Goal: Navigation & Orientation: Find specific page/section

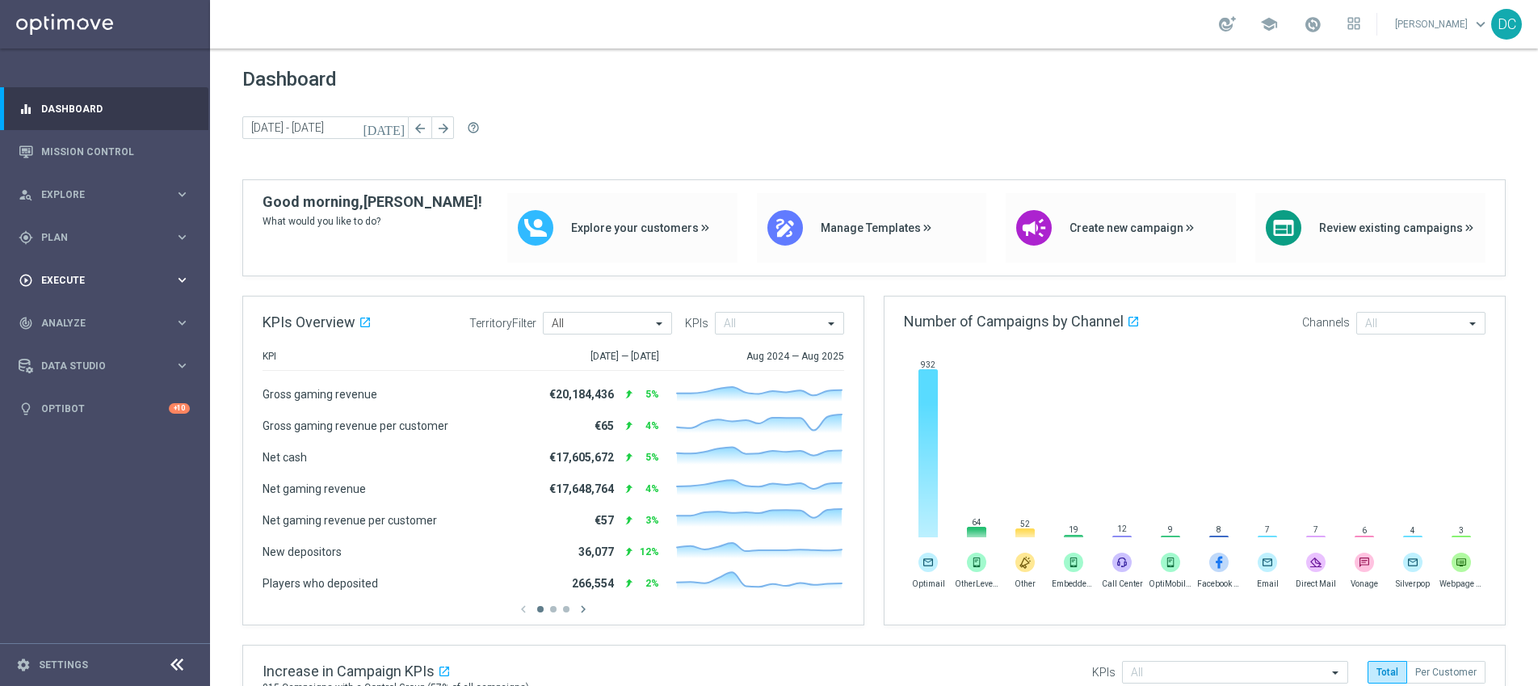
click at [180, 281] on icon "keyboard_arrow_right" at bounding box center [182, 279] width 15 height 15
click at [163, 239] on span "Plan" at bounding box center [107, 238] width 133 height 10
click at [160, 201] on div "person_search Explore keyboard_arrow_right" at bounding box center [104, 194] width 208 height 43
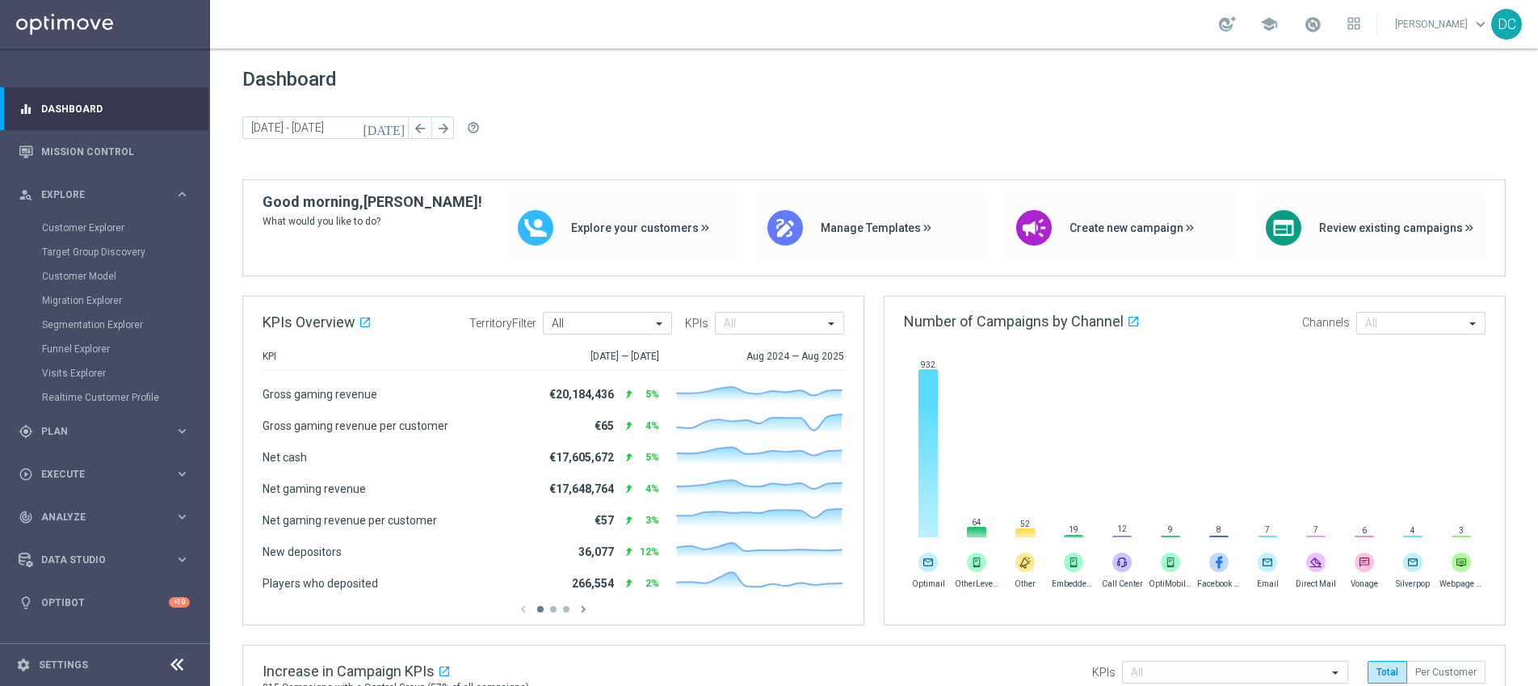
click at [183, 666] on icon at bounding box center [176, 664] width 19 height 19
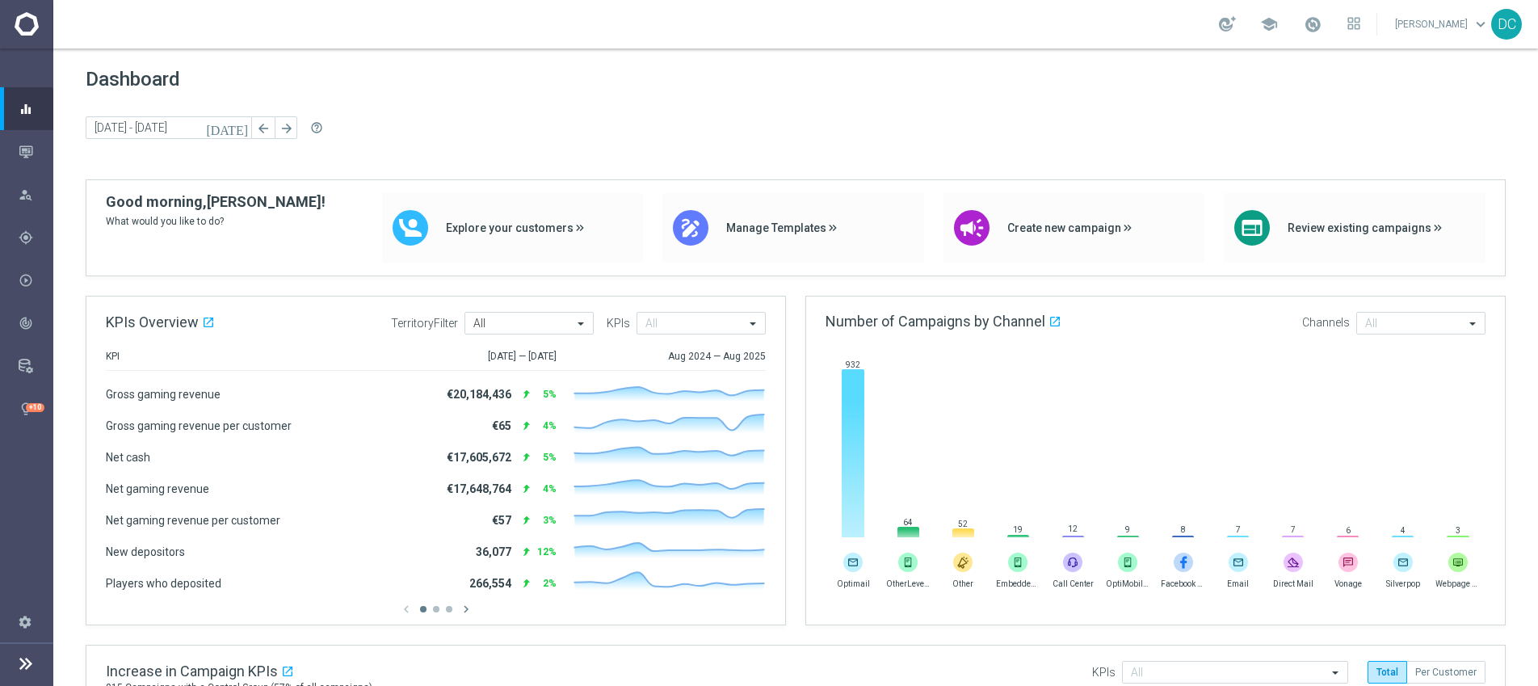
click at [23, 660] on icon at bounding box center [25, 663] width 19 height 19
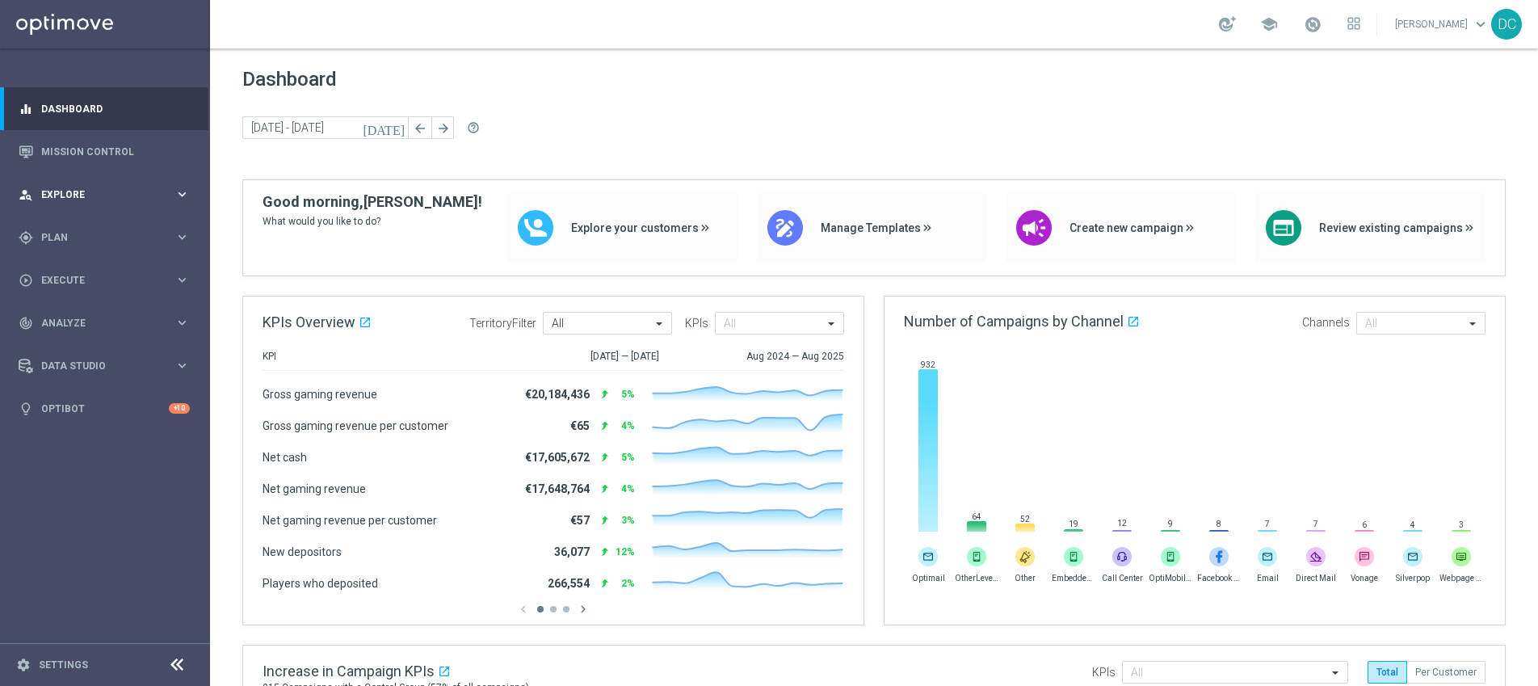
click at [126, 190] on span "Explore" at bounding box center [107, 195] width 133 height 10
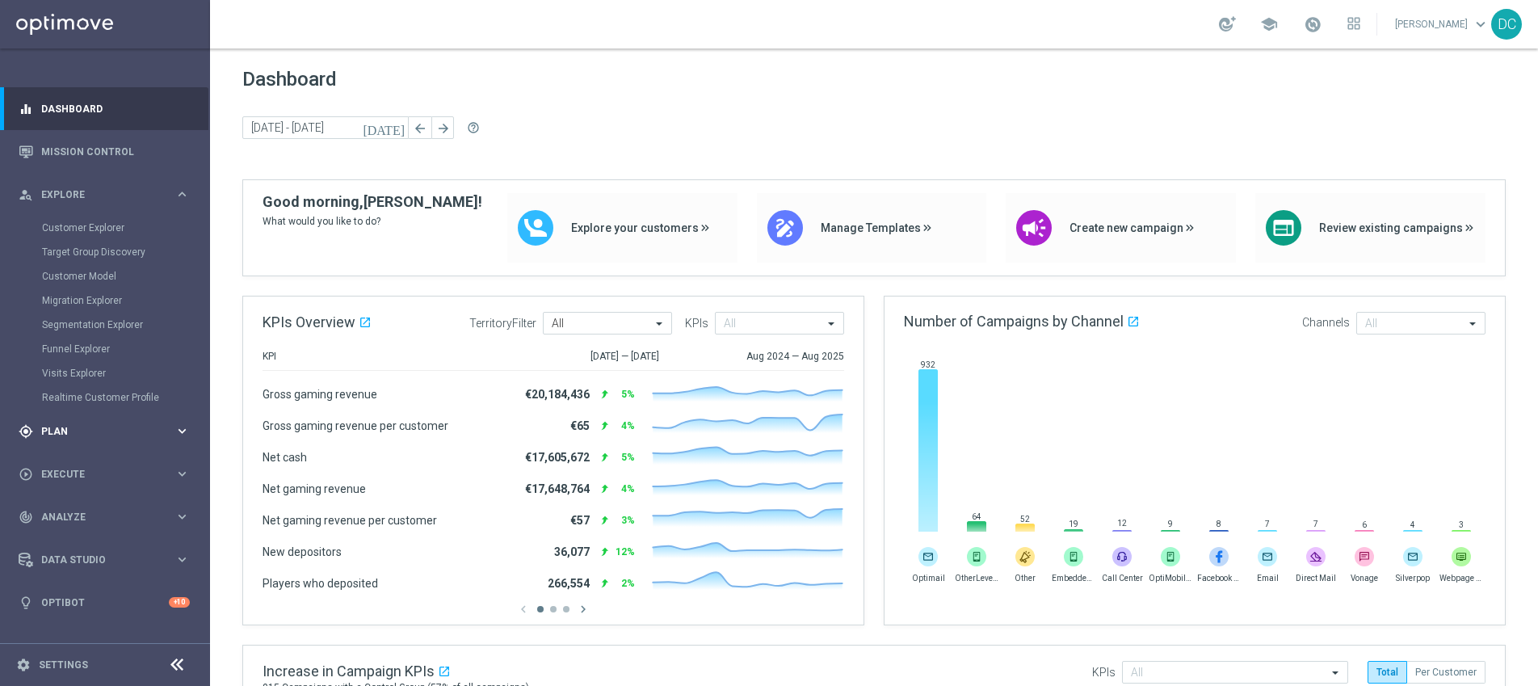
click at [138, 435] on span "Plan" at bounding box center [107, 432] width 133 height 10
click at [133, 430] on span "Execute" at bounding box center [107, 426] width 133 height 10
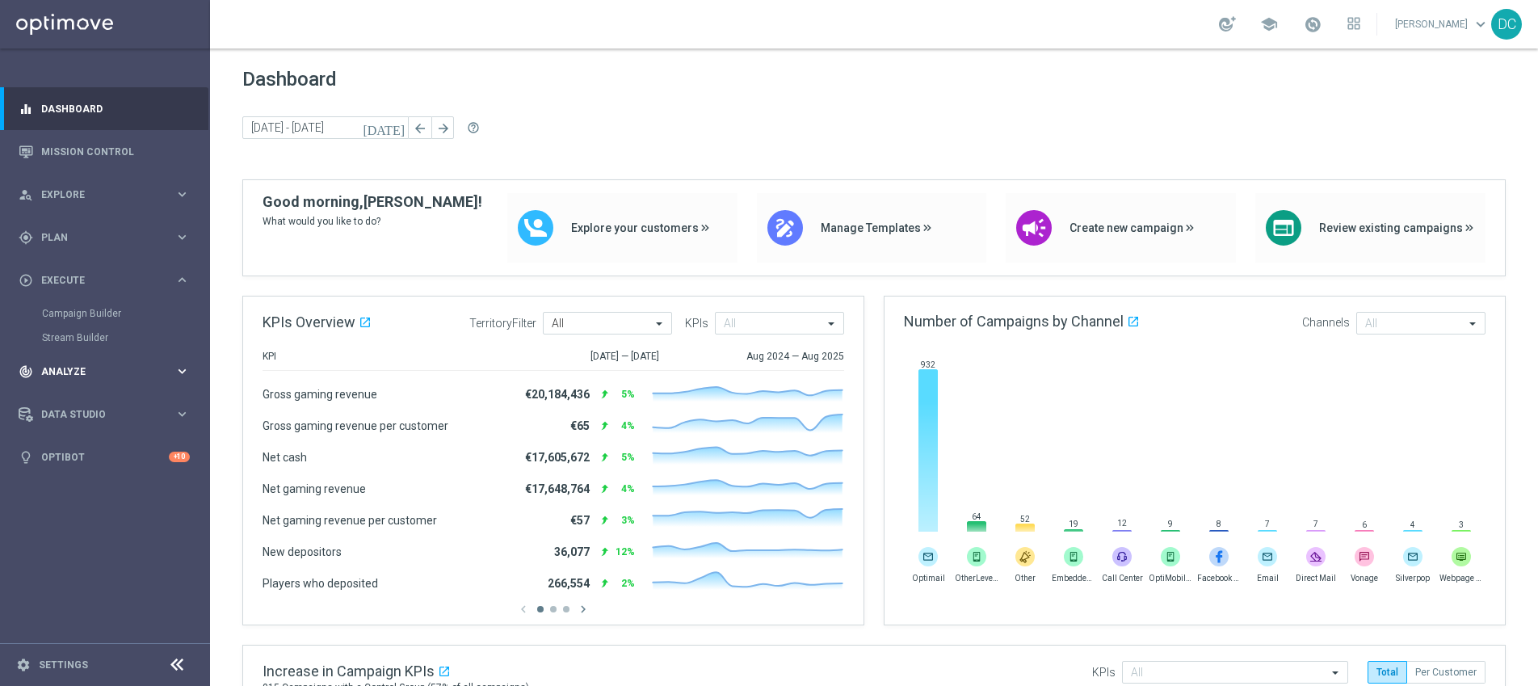
click at [141, 372] on span "Analyze" at bounding box center [107, 372] width 133 height 10
click at [111, 236] on span "Plan" at bounding box center [107, 238] width 133 height 10
click at [85, 394] on link "Realtime Triggers" at bounding box center [105, 391] width 126 height 13
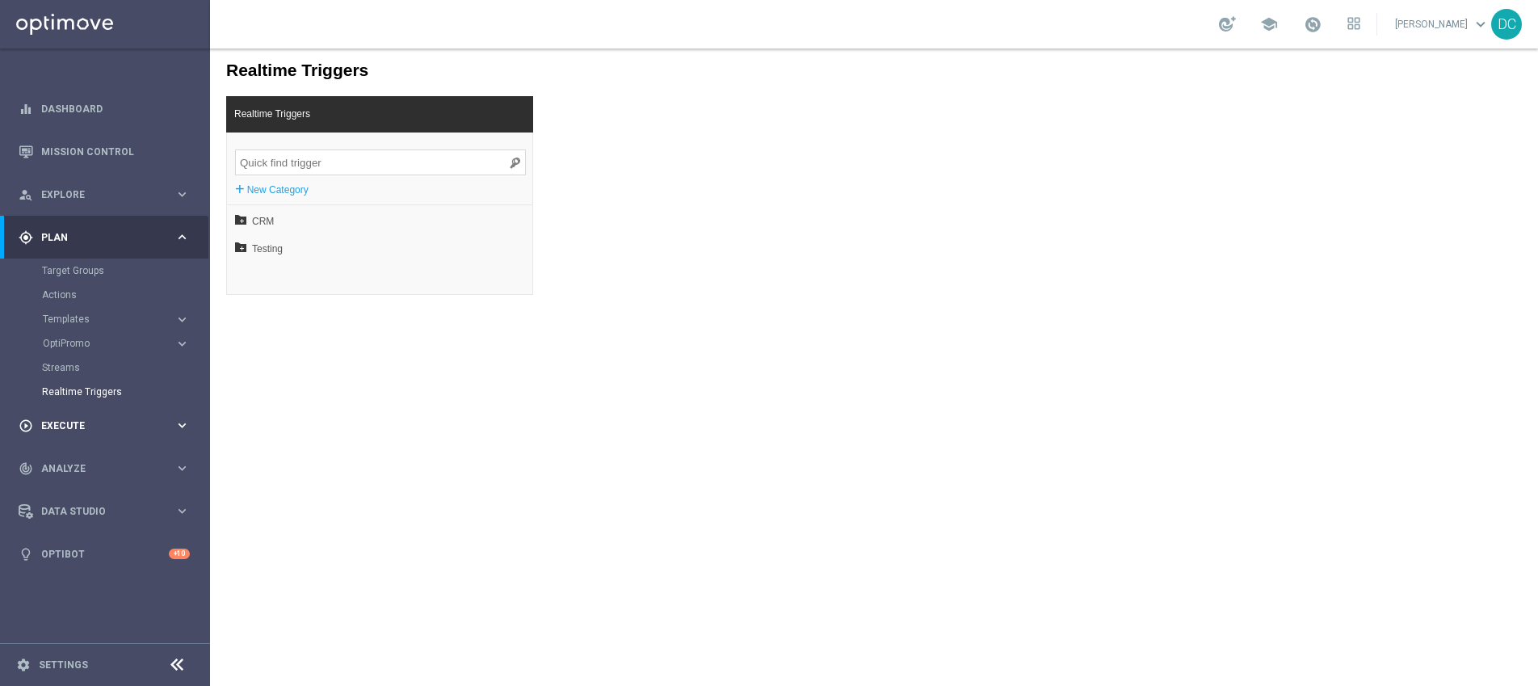
click at [74, 421] on span "Execute" at bounding box center [107, 426] width 133 height 10
click at [83, 376] on div "track_changes Analyze" at bounding box center [97, 371] width 156 height 15
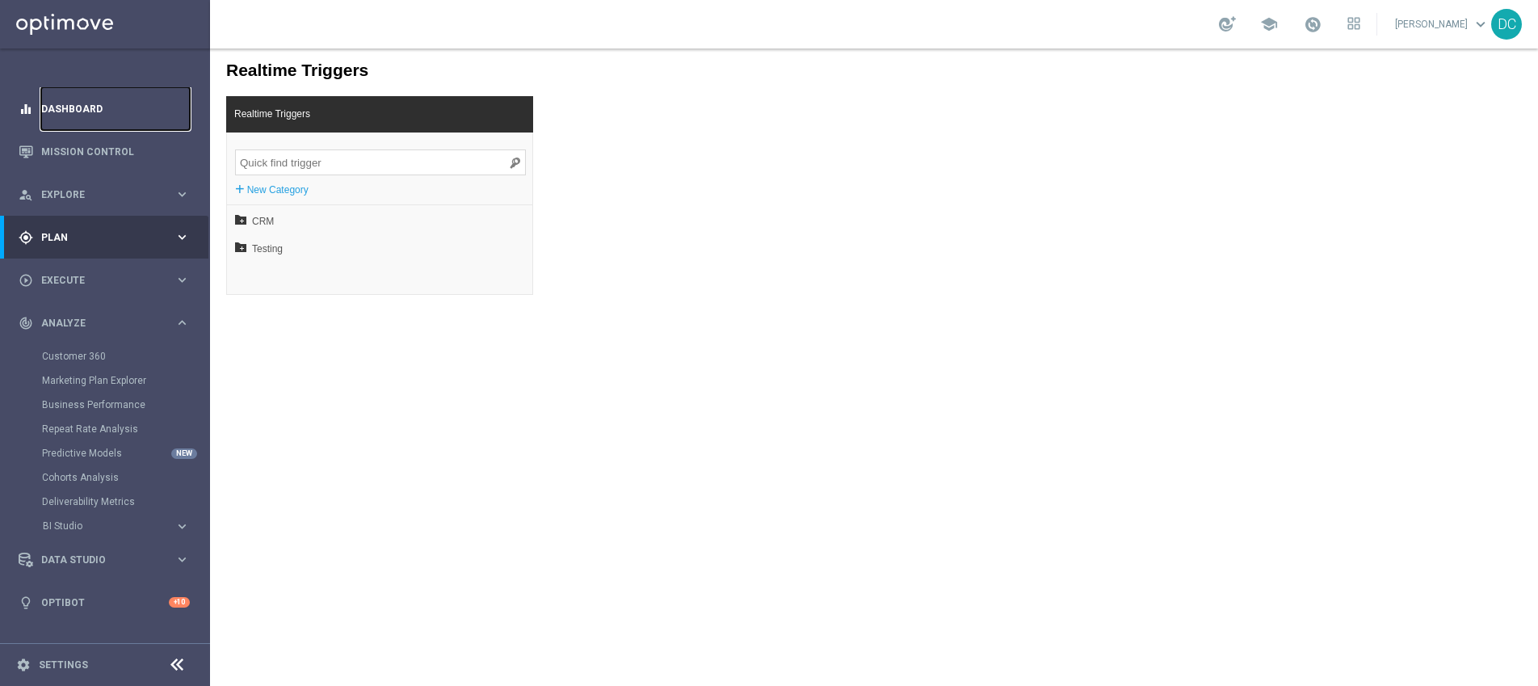
click at [78, 105] on link "Dashboard" at bounding box center [115, 108] width 149 height 43
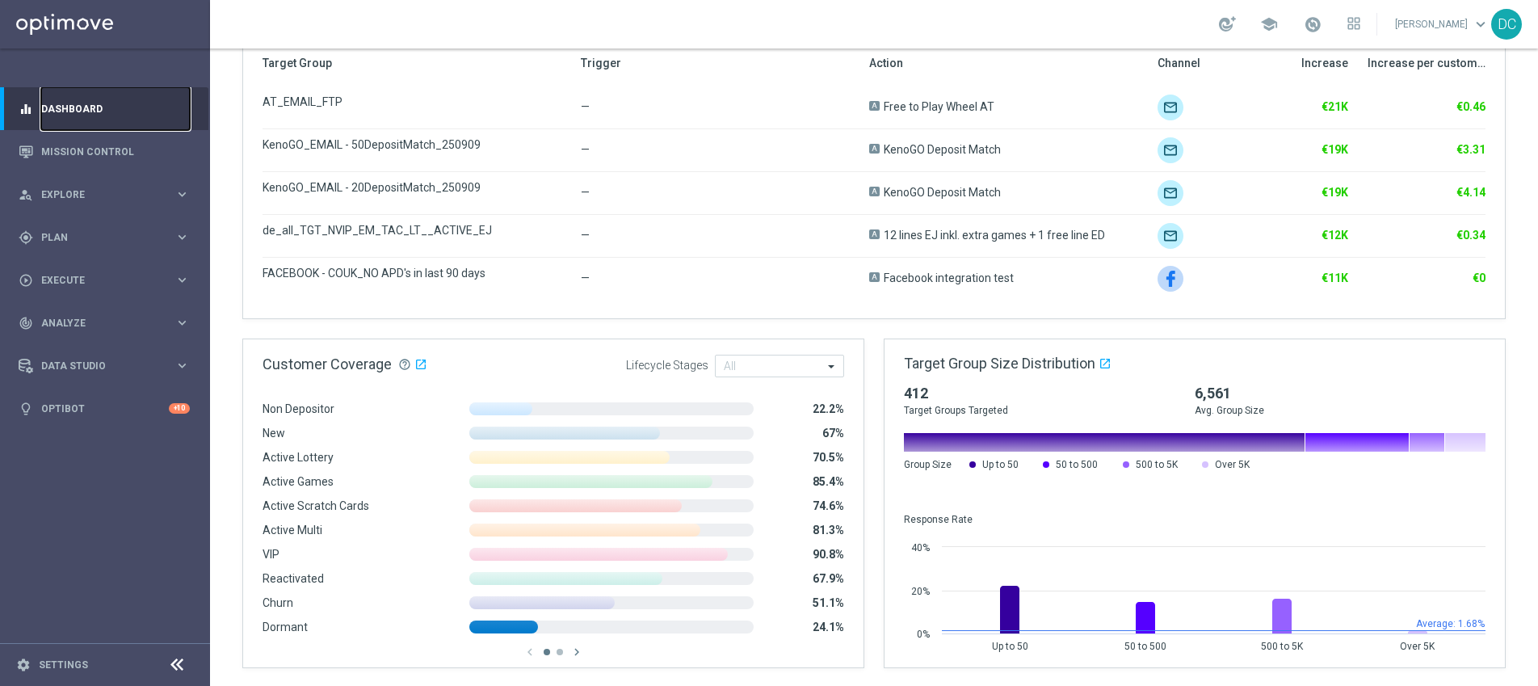
scroll to position [889, 0]
click at [19, 665] on icon "settings" at bounding box center [23, 665] width 15 height 15
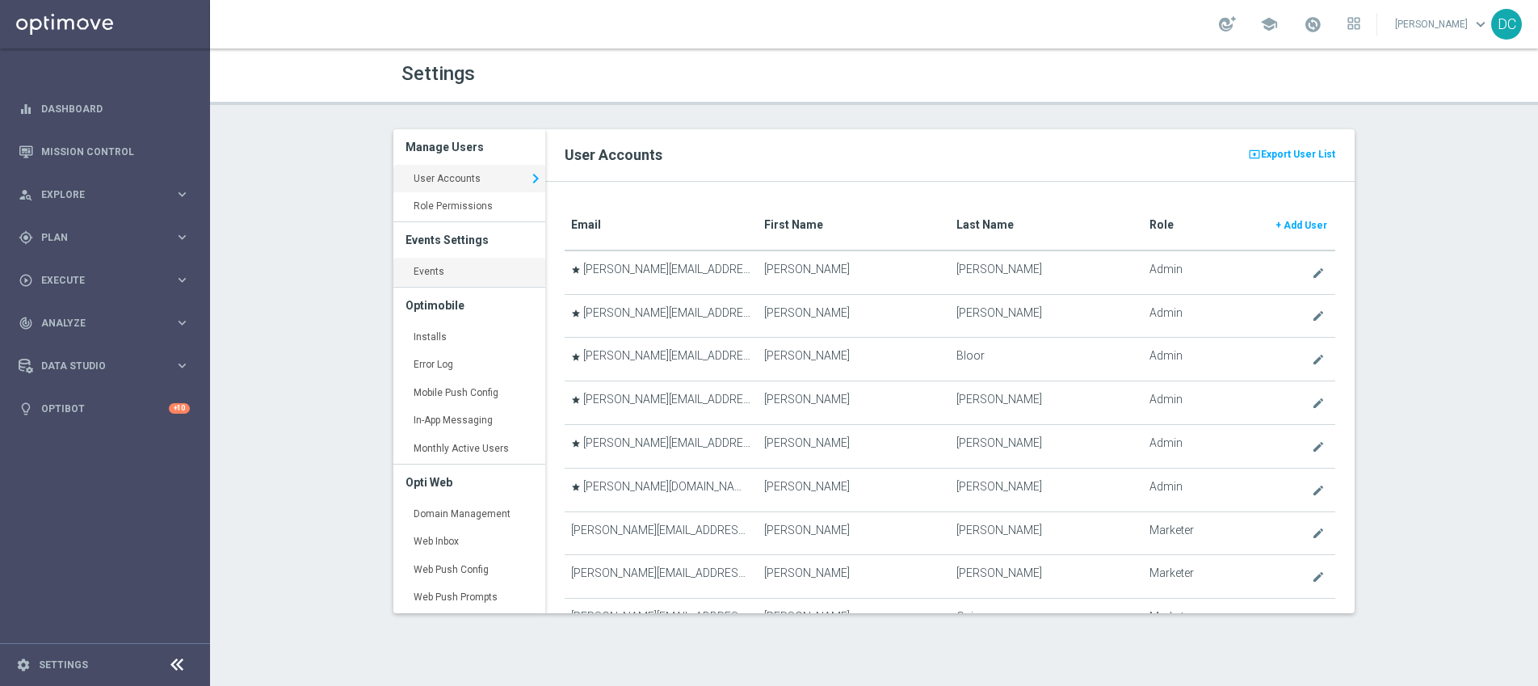
click at [429, 267] on link "Events keyboard_arrow_right" at bounding box center [469, 272] width 152 height 29
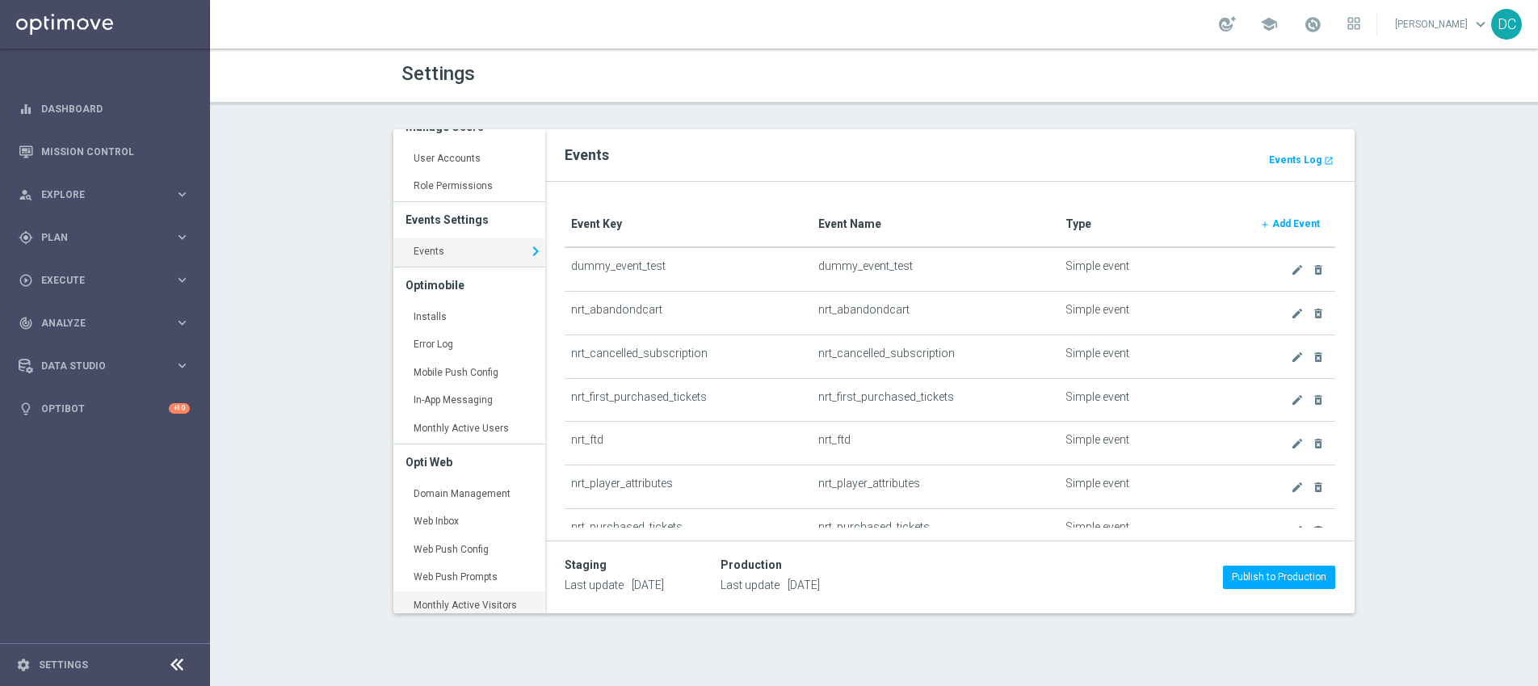
scroll to position [15, 0]
click at [459, 375] on link "Mobile Push Config keyboard_arrow_right" at bounding box center [469, 378] width 152 height 29
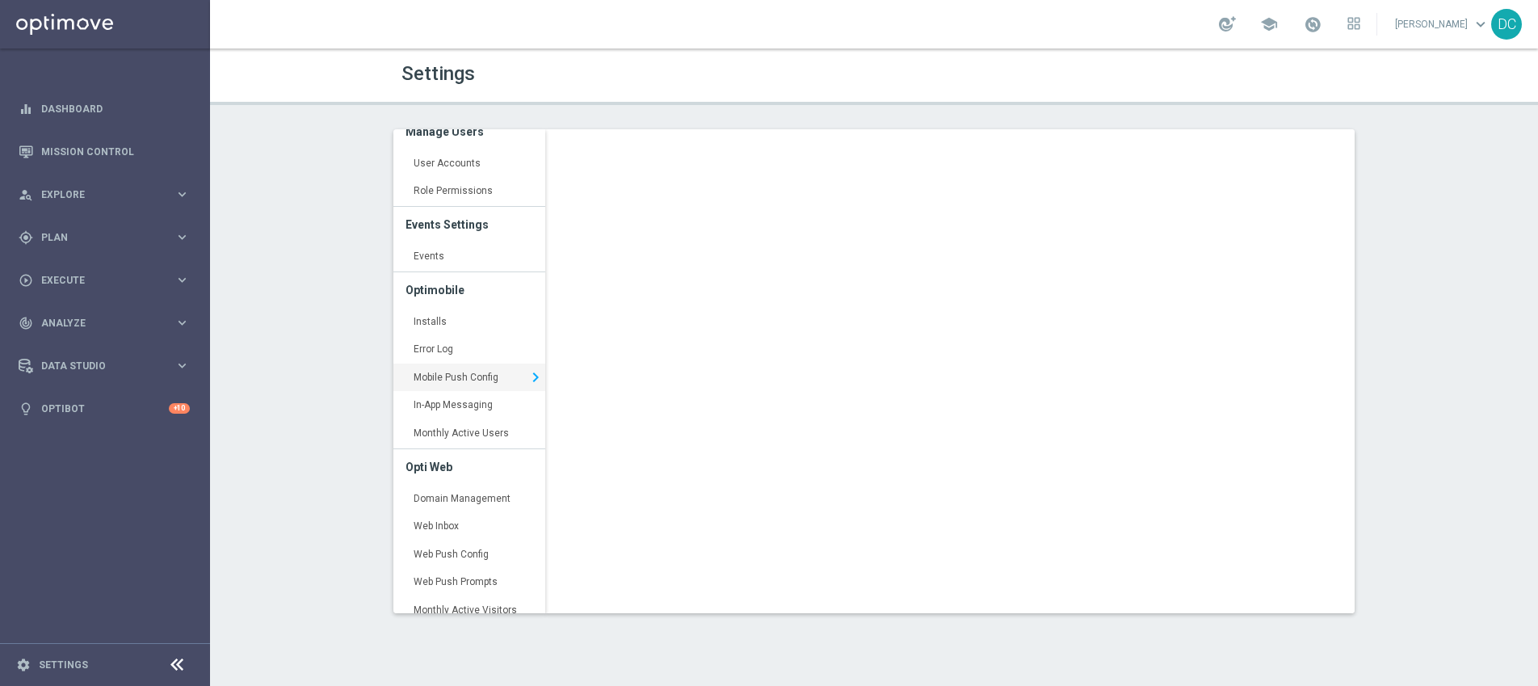
click at [448, 293] on h3 "Optimobile" at bounding box center [470, 290] width 128 height 36
click at [426, 322] on link "Installs keyboard_arrow_right" at bounding box center [469, 322] width 152 height 29
